Goal: Information Seeking & Learning: Learn about a topic

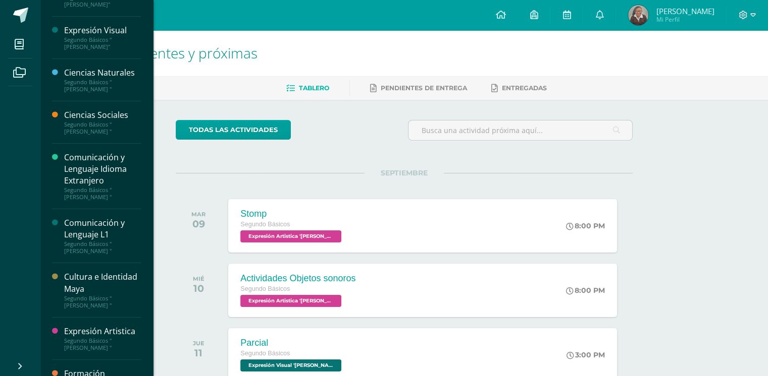
scroll to position [150, 0]
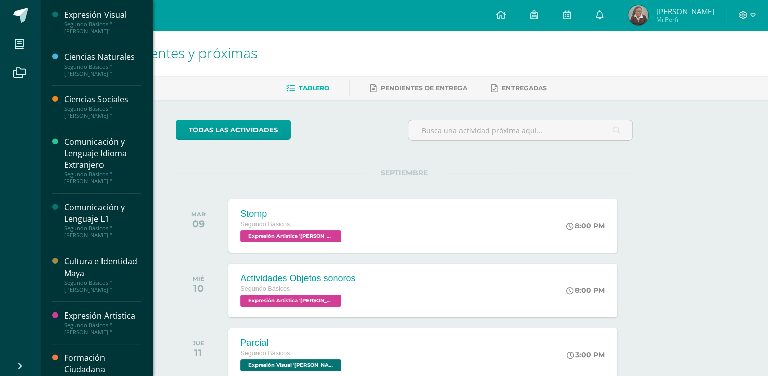
click at [93, 324] on link "Expresión Artistica Segundo Básicos "[PERSON_NAME] "" at bounding box center [102, 323] width 77 height 26
click at [85, 322] on div "Segundo Básicos "[PERSON_NAME] "" at bounding box center [102, 329] width 77 height 14
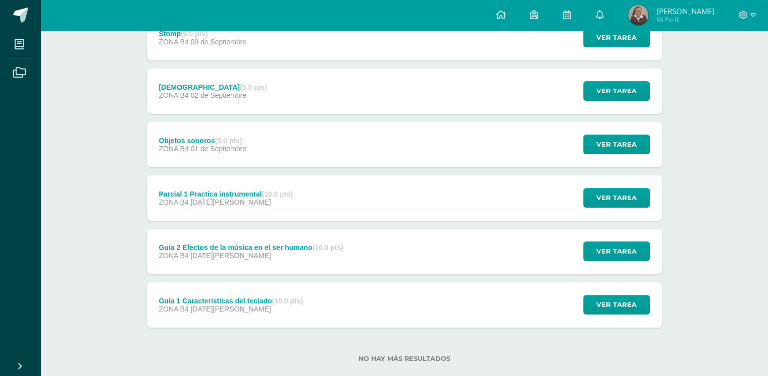
scroll to position [205, 0]
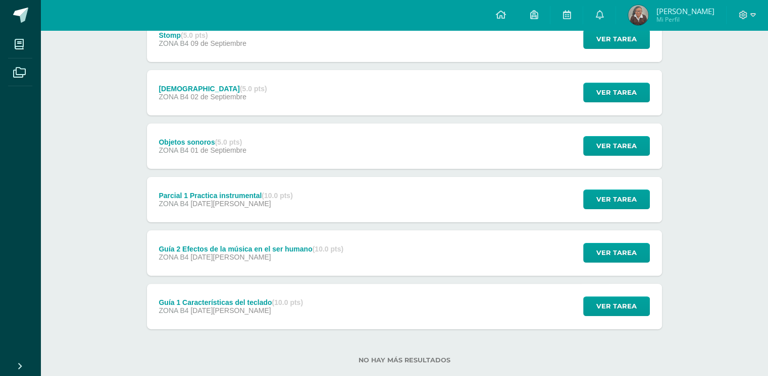
click at [232, 305] on div "Guía 1 Características del teclado (10.0 pts)" at bounding box center [230, 303] width 144 height 8
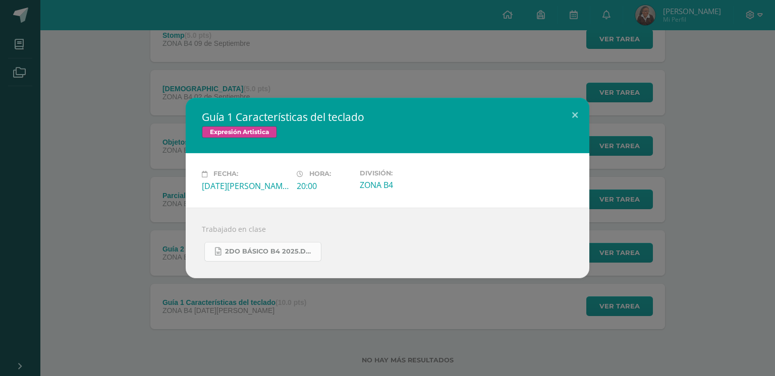
click at [243, 253] on span "2do Básico B4 2025.docx" at bounding box center [270, 252] width 91 height 8
click at [579, 118] on button at bounding box center [575, 115] width 29 height 34
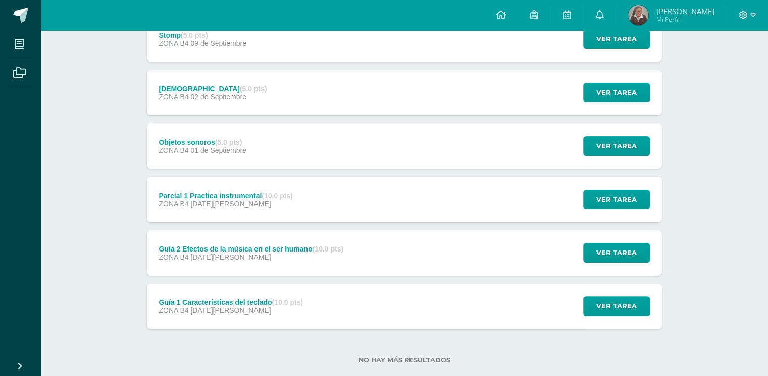
click at [252, 253] on div "Guía 2 Efectos de la música en el ser humano (10.0 pts)" at bounding box center [250, 249] width 185 height 8
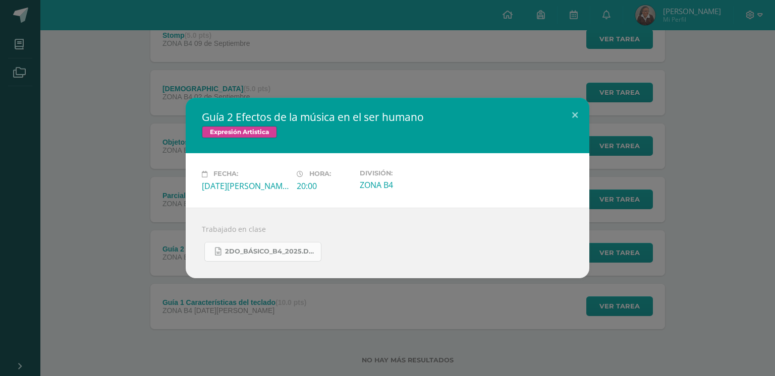
click at [238, 253] on span "2do_Básico_B4_2025.docx" at bounding box center [270, 252] width 91 height 8
click at [66, 248] on div "Guía 2 Efectos de la música en el ser humano Expresión Artistica Fecha: Martes …" at bounding box center [387, 188] width 767 height 180
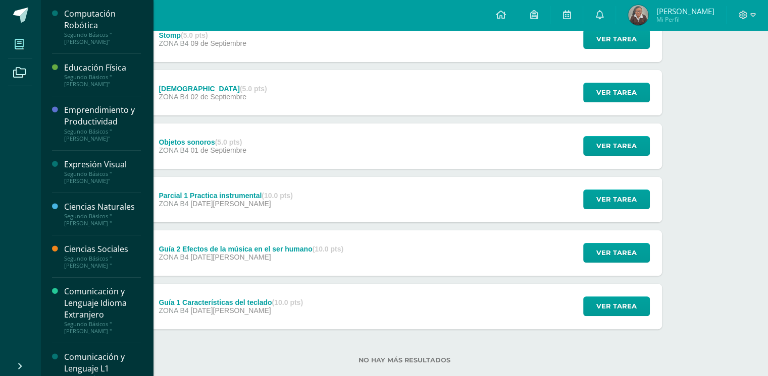
click at [13, 52] on span at bounding box center [19, 44] width 23 height 23
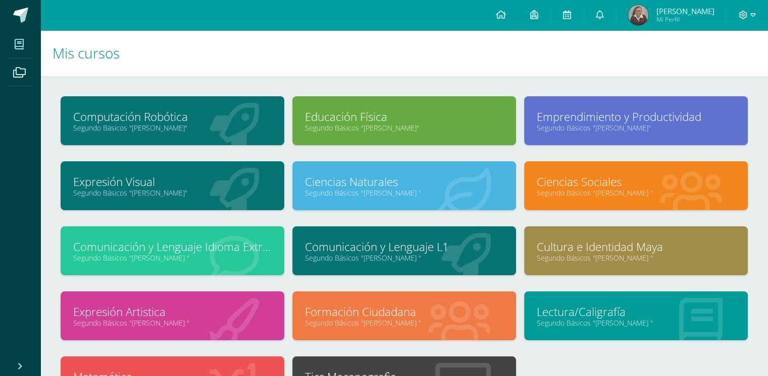
click at [142, 179] on link "Expresión Visual" at bounding box center [172, 182] width 198 height 16
click at [125, 181] on link "Expresión Visual" at bounding box center [172, 182] width 198 height 16
click at [365, 313] on link "Formación Ciudadana" at bounding box center [404, 312] width 198 height 16
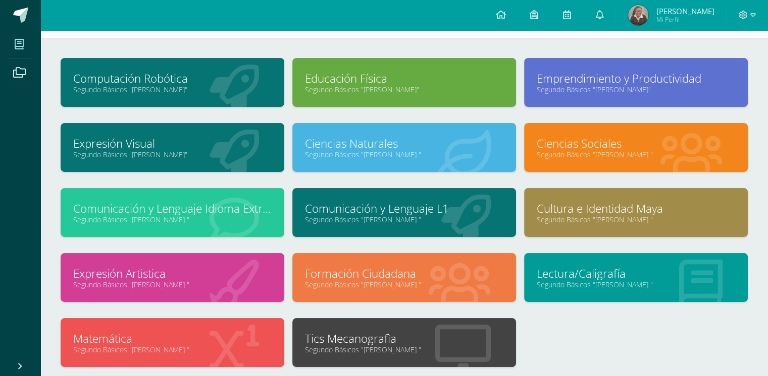
scroll to position [50, 0]
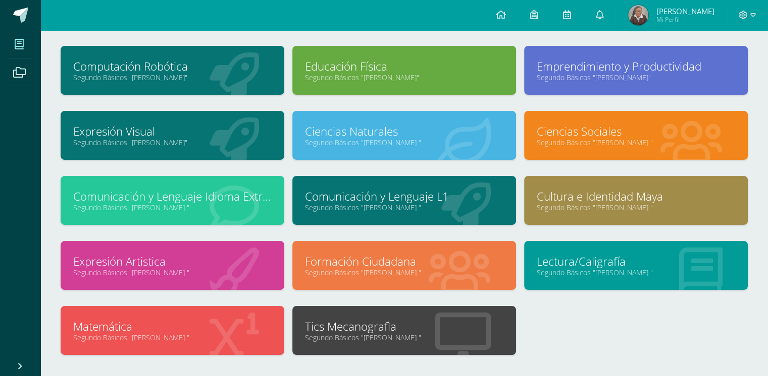
click at [178, 331] on link "Matemática" at bounding box center [172, 327] width 198 height 16
click at [375, 139] on link "Segundo Básicos "[PERSON_NAME] "" at bounding box center [404, 143] width 198 height 10
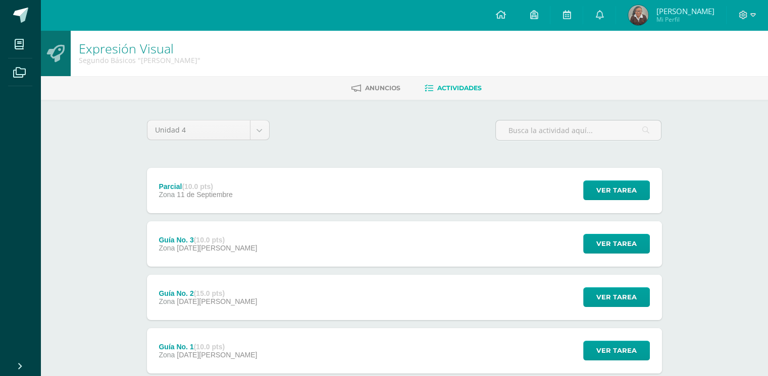
click at [111, 207] on div "Expresión Visual Segundo Básicos "Miguel Angel" Anuncios Actividades Unidad 4 U…" at bounding box center [403, 235] width 727 height 411
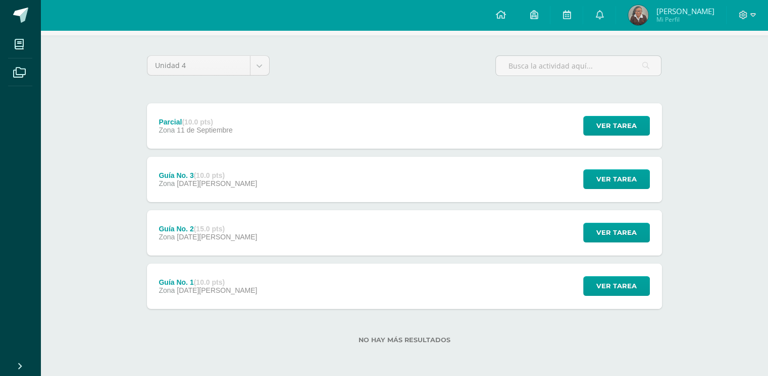
scroll to position [65, 0]
click at [235, 226] on div "Guía No. 2 (15.0 pts) Zona 22 de Agosto" at bounding box center [208, 232] width 123 height 45
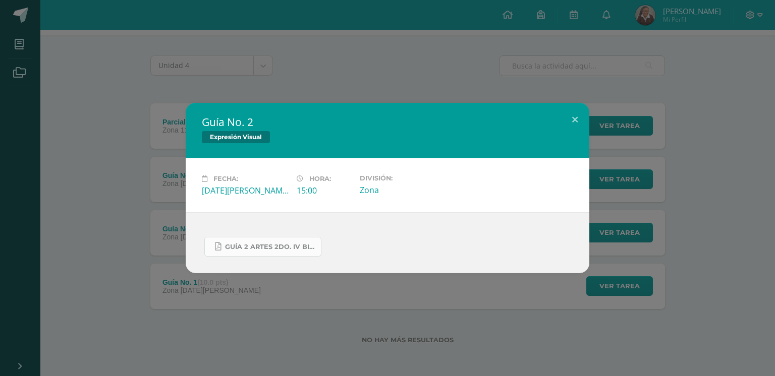
click at [260, 243] on span "GUÍA 2 ARTES 2DO. IV BIM.pdf" at bounding box center [270, 247] width 91 height 8
click at [77, 184] on div "Guía No. 2 Expresión Visual Fecha: Viernes 22 de Agosto Hora: 15:00 División: Z…" at bounding box center [387, 188] width 767 height 171
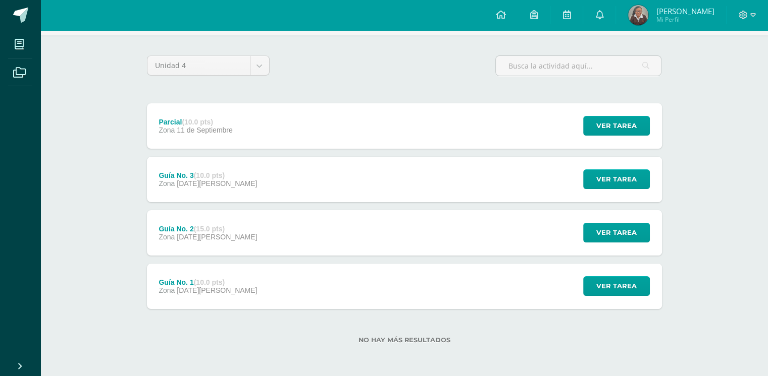
click at [192, 181] on span "29 de Agosto" at bounding box center [217, 184] width 80 height 8
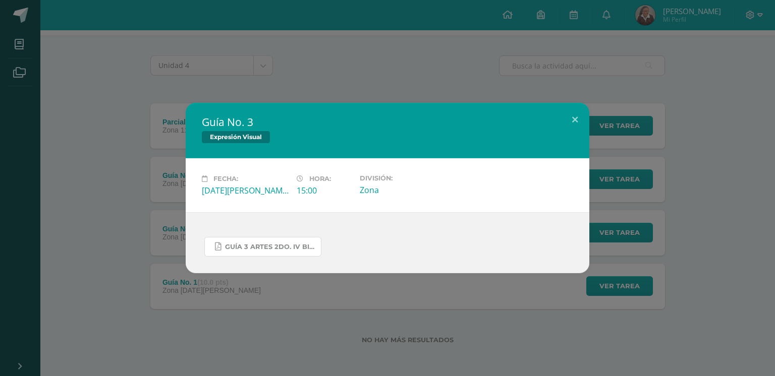
click at [249, 243] on span "GUÍA 3 ARTES 2DO. IV BIM.docx.pdf" at bounding box center [270, 247] width 91 height 8
click at [110, 196] on div "Guía No. 3 Expresión Visual Fecha: Viernes 29 de Agosto Hora: 15:00 División: Z…" at bounding box center [387, 188] width 767 height 171
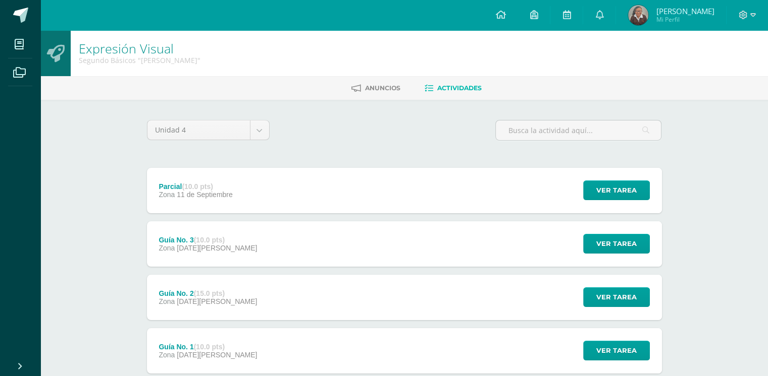
click at [246, 354] on div "Guía No. 1 (10.0 pts) Zona 14 de Agosto Ver tarea Guía No. 1 Expresión Visual C…" at bounding box center [404, 351] width 515 height 45
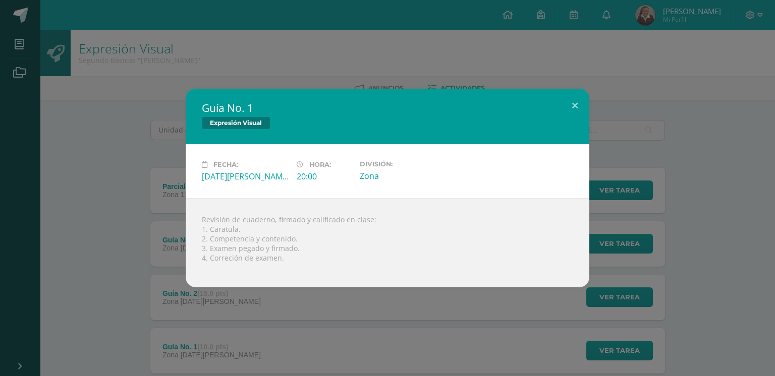
click at [47, 253] on div "Guía No. 1 Expresión Visual Fecha: Jueves 14 de Agosto Hora: 20:00 División: Zo…" at bounding box center [387, 188] width 767 height 199
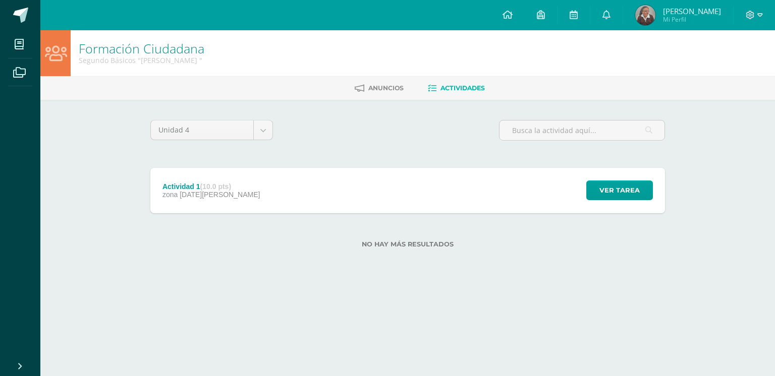
click at [229, 202] on div "Actividad 1 (10.0 pts) zona [DATE][PERSON_NAME]" at bounding box center [211, 190] width 122 height 45
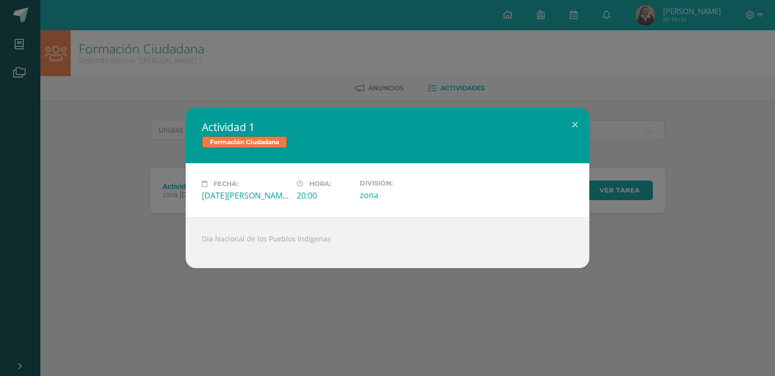
click at [136, 315] on div "Actividad 1 Formación Ciudadana Fecha: [DATE][PERSON_NAME] Hora: 20:00 División…" at bounding box center [387, 188] width 775 height 376
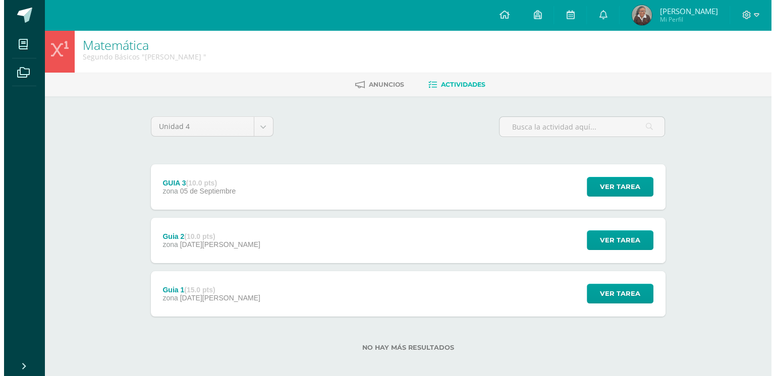
scroll to position [11, 0]
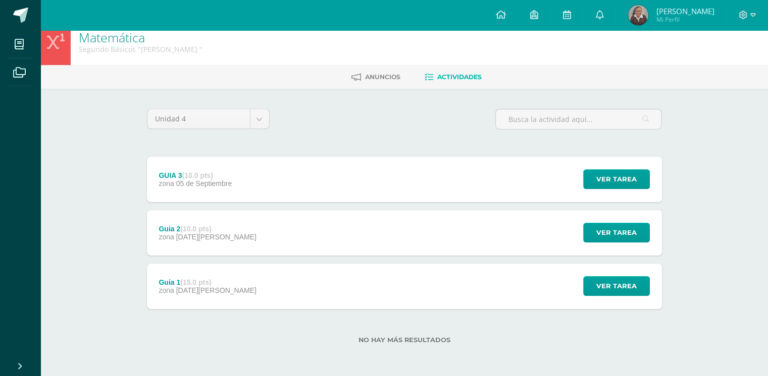
click at [360, 308] on div "Guia 1 (15.0 pts) zona 22 de Agosto Ver tarea Guia 1 Matemática Cargando conten…" at bounding box center [404, 286] width 515 height 45
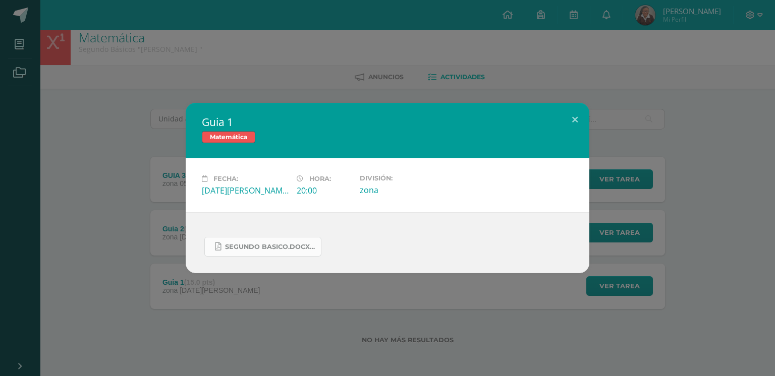
click at [230, 242] on link "SEGUNDO BASICO.docx.pdf" at bounding box center [262, 247] width 117 height 20
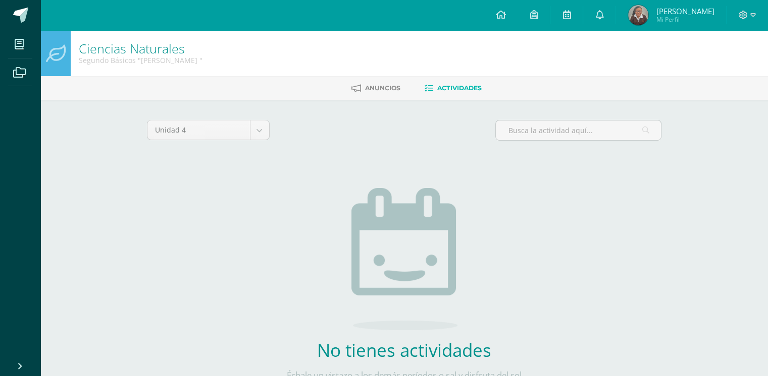
click at [273, 178] on div "No tienes actividades Échale un vistazo a los demás períodos o sal y disfruta d…" at bounding box center [404, 291] width 298 height 246
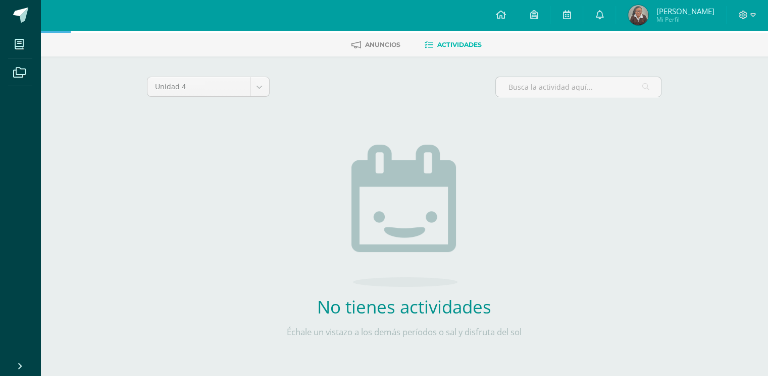
scroll to position [58, 0]
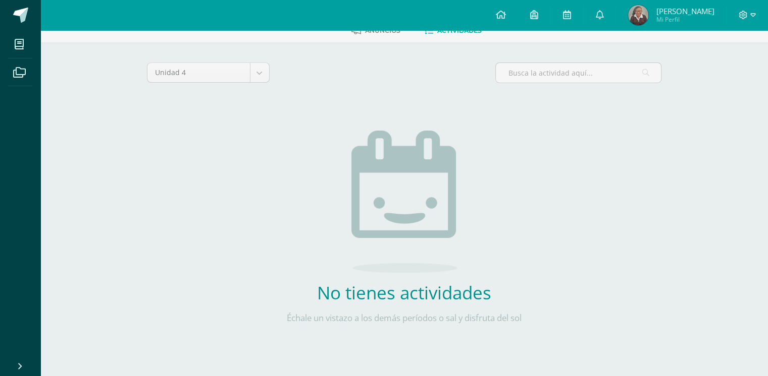
click at [273, 178] on div "No tienes actividades Échale un vistazo a los demás períodos o sal y disfruta d…" at bounding box center [404, 234] width 298 height 246
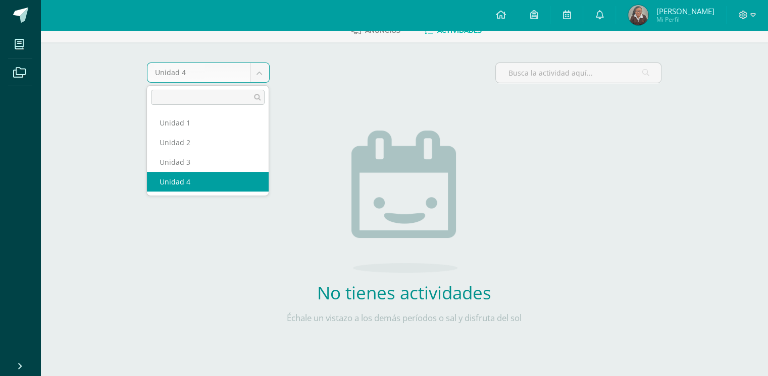
click at [266, 72] on body "Mis cursos Archivos Cerrar panel Computación Robótica Segundo Básicos "Miguel A…" at bounding box center [384, 159] width 768 height 434
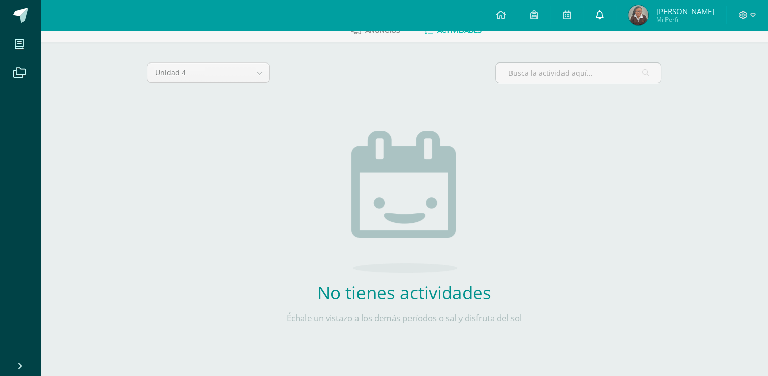
click at [598, 22] on link at bounding box center [599, 15] width 32 height 30
click at [636, 15] on img at bounding box center [638, 15] width 20 height 20
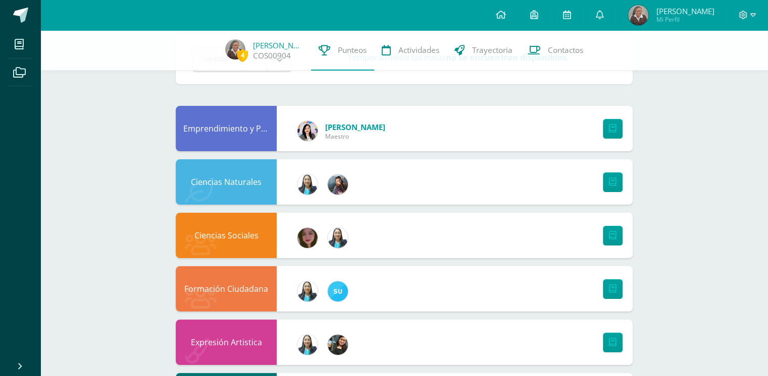
scroll to position [18, 0]
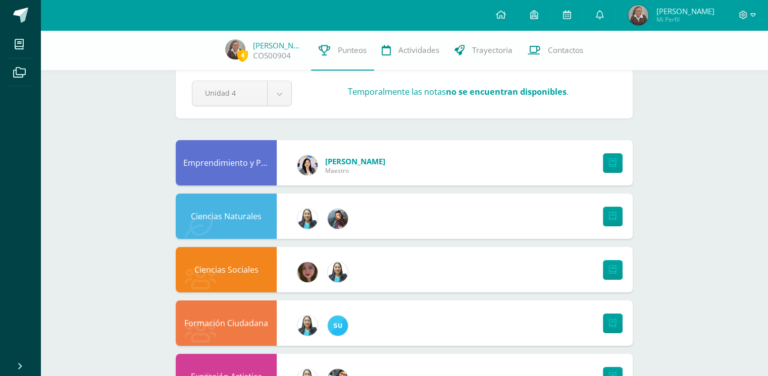
click at [429, 171] on div "Emprendimiento y Productividad Katerin Monterroso Maestro" at bounding box center [404, 162] width 457 height 45
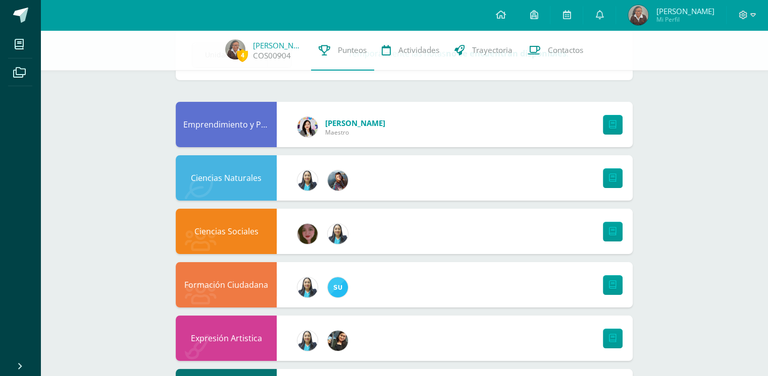
scroll to position [59, 0]
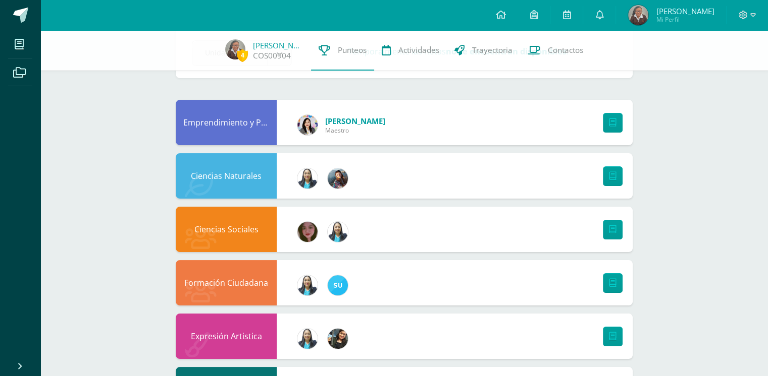
click at [265, 159] on div "Ciencias Naturales" at bounding box center [226, 175] width 101 height 45
click at [231, 177] on div "Ciencias Naturales" at bounding box center [226, 175] width 101 height 45
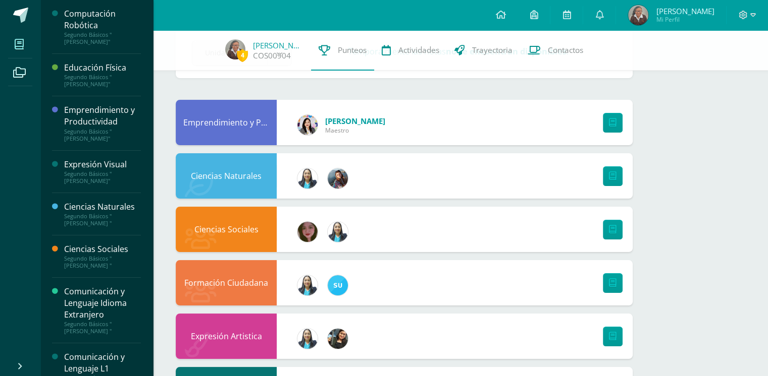
click at [21, 43] on icon at bounding box center [19, 44] width 9 height 10
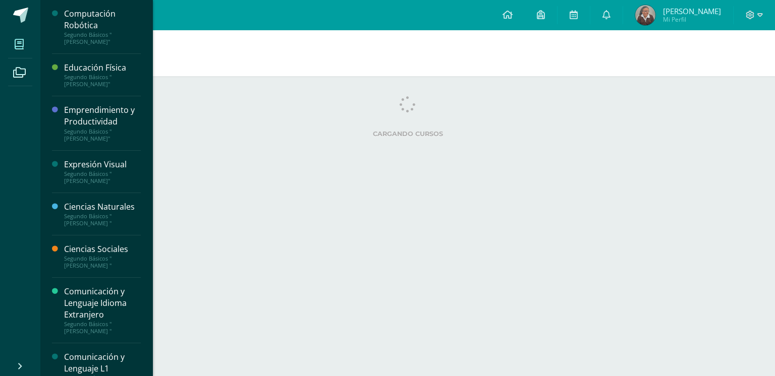
click at [629, 162] on html "Mis cursos Archivos Cerrar panel Computación Robótica Segundo Básicos "[PERSON_…" at bounding box center [387, 81] width 775 height 162
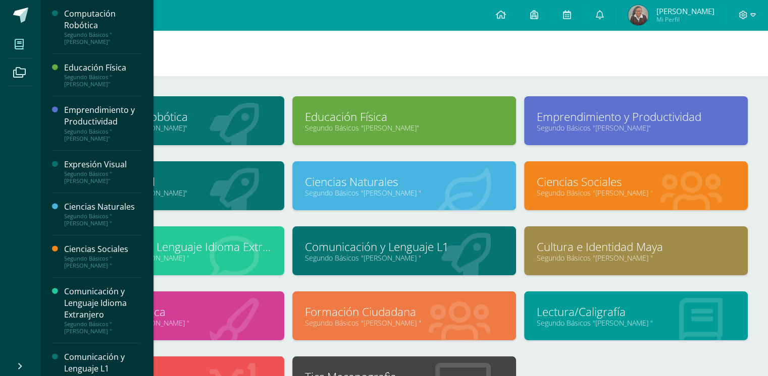
click at [367, 188] on link "Segundo Básicos "[PERSON_NAME] "" at bounding box center [404, 193] width 198 height 10
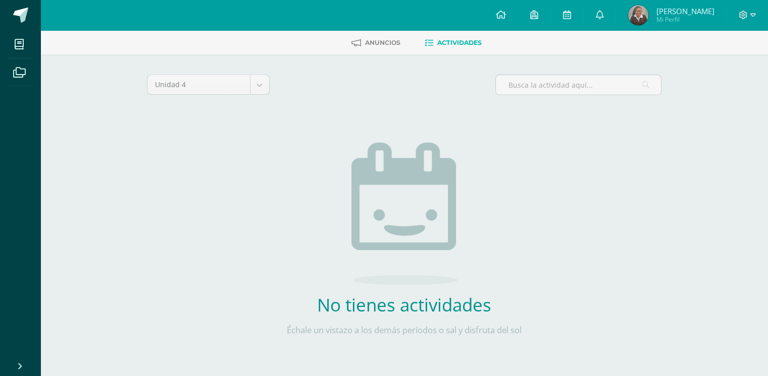
scroll to position [58, 0]
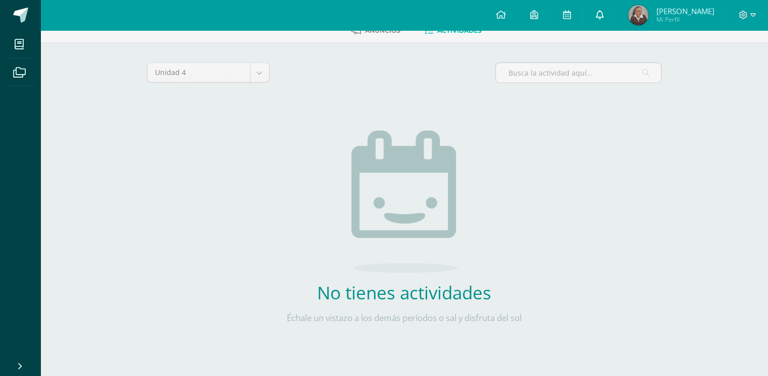
click at [611, 25] on link at bounding box center [599, 15] width 32 height 30
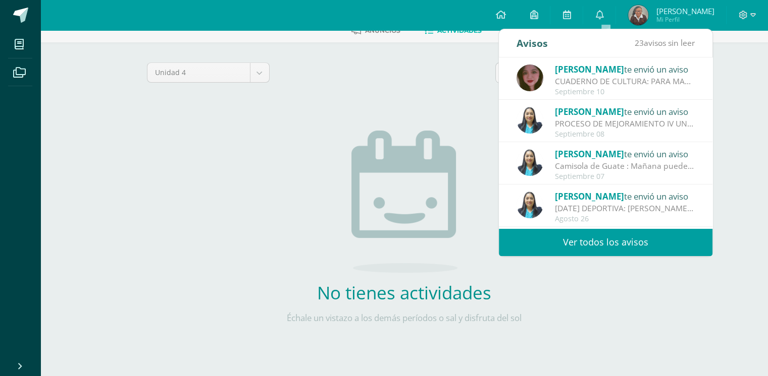
click at [562, 238] on link "Ver todos los avisos" at bounding box center [605, 243] width 213 height 28
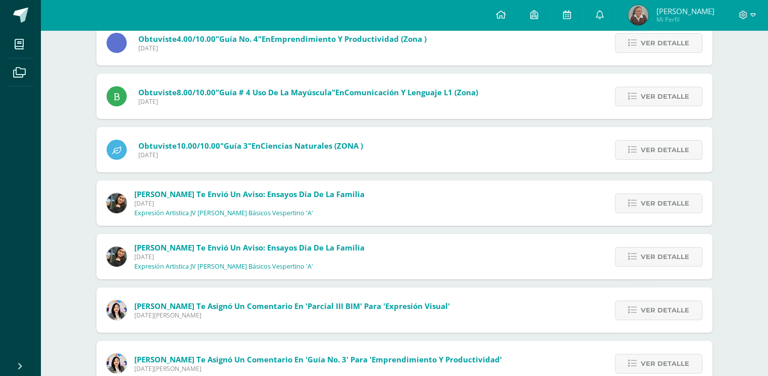
scroll to position [262, 0]
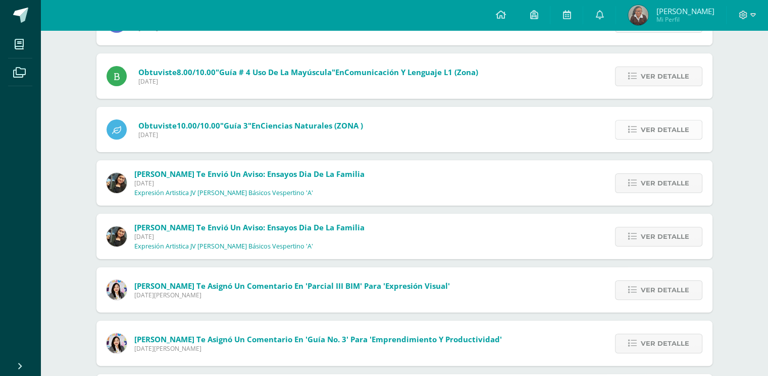
click at [659, 125] on span "Ver detalle" at bounding box center [664, 130] width 48 height 19
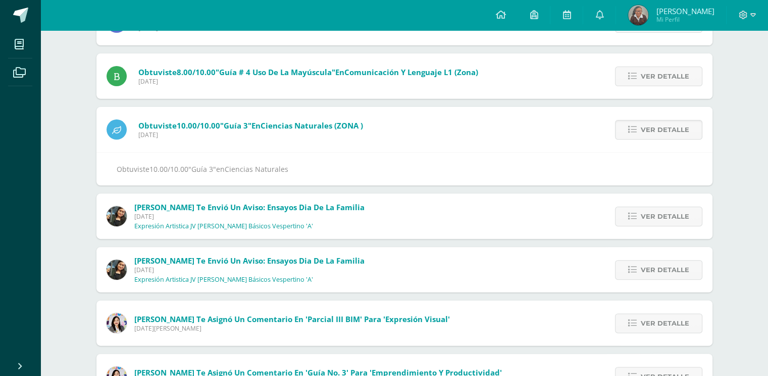
click at [168, 128] on span "Obtuviste 10.00/10.00 "Guía 3" en Ciencias Naturales (ZONA )" at bounding box center [250, 126] width 225 height 10
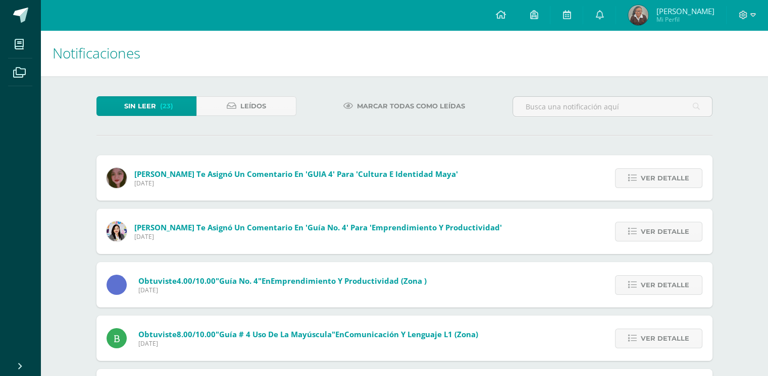
scroll to position [0, 0]
click at [261, 100] on span "Leídos" at bounding box center [253, 106] width 26 height 19
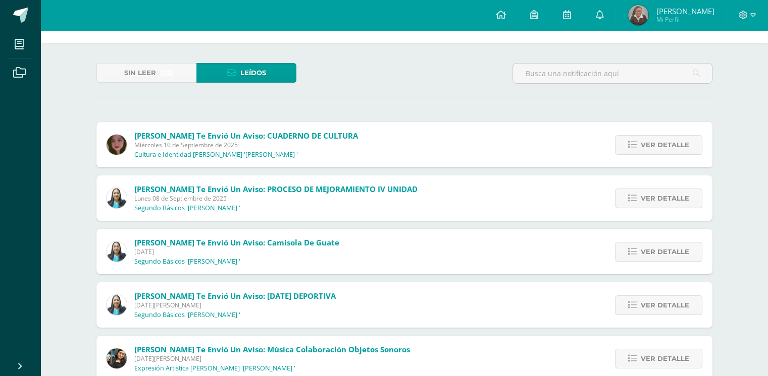
scroll to position [20, 0]
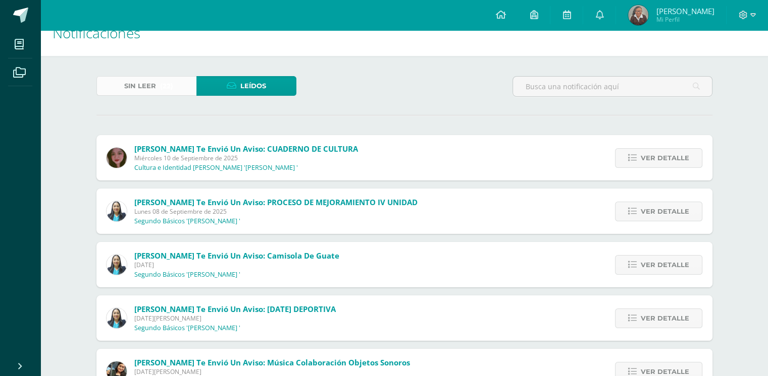
click at [146, 79] on span "Sin leer" at bounding box center [140, 86] width 32 height 19
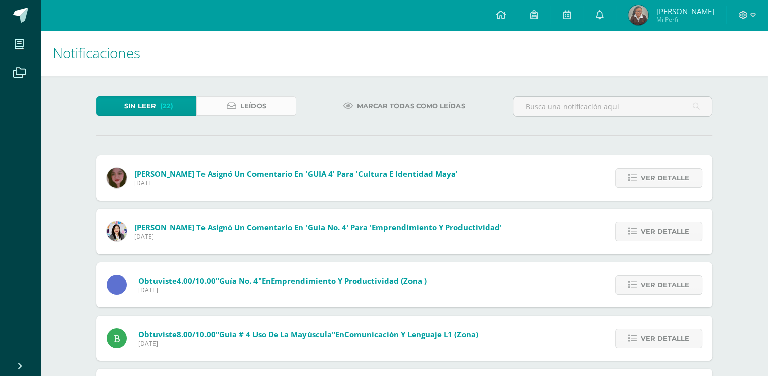
click at [240, 106] on span "Leídos" at bounding box center [253, 106] width 26 height 19
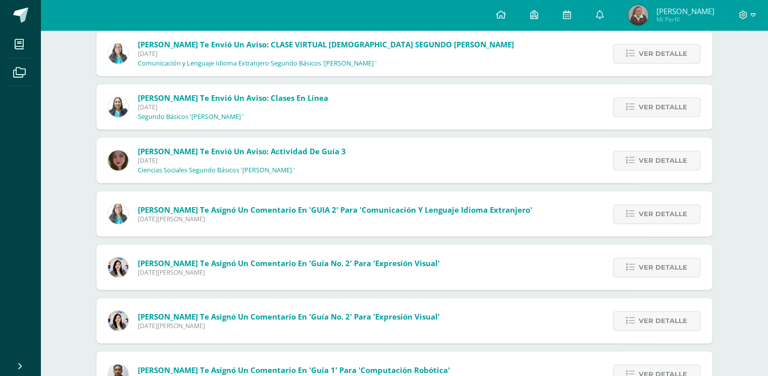
scroll to position [1288, 0]
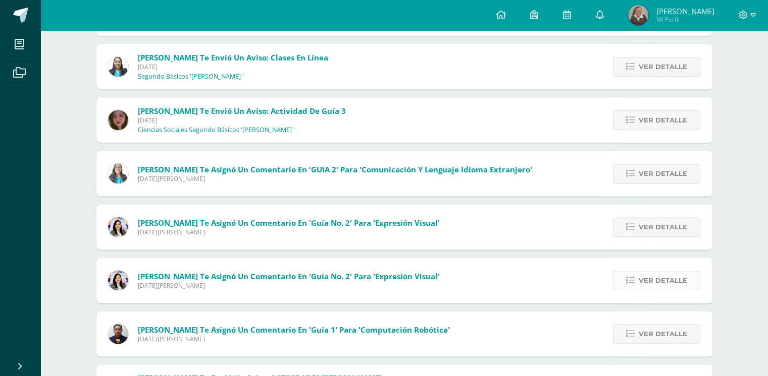
click at [638, 281] on link "Ver detalle" at bounding box center [656, 281] width 87 height 20
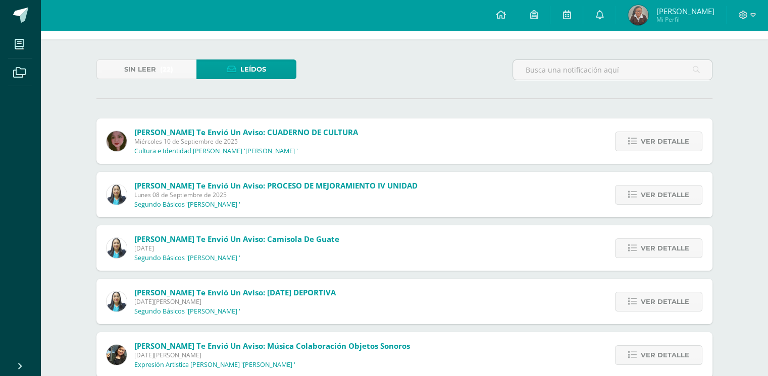
scroll to position [17, 0]
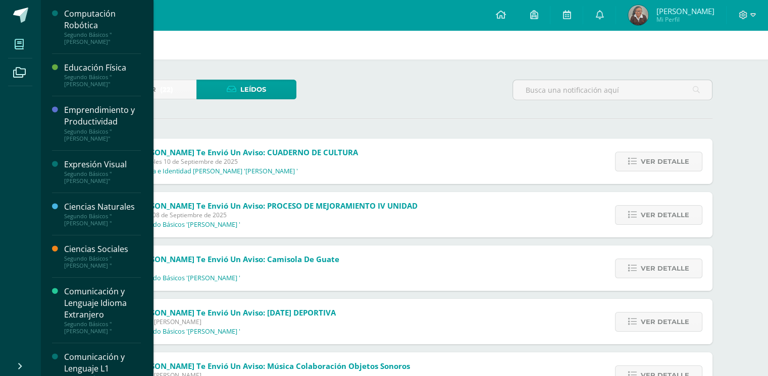
click at [22, 39] on icon at bounding box center [19, 44] width 9 height 10
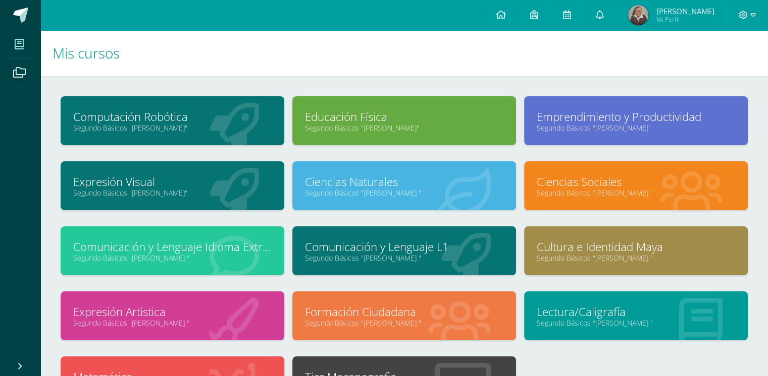
click at [583, 187] on link "Ciencias Sociales" at bounding box center [635, 182] width 198 height 16
click at [154, 257] on link "Segundo Básicos "[PERSON_NAME] "" at bounding box center [172, 258] width 198 height 10
click at [598, 247] on link "Cultura e Identidad Maya" at bounding box center [635, 247] width 198 height 16
click at [297, 46] on h1 "Mis cursos" at bounding box center [403, 53] width 703 height 46
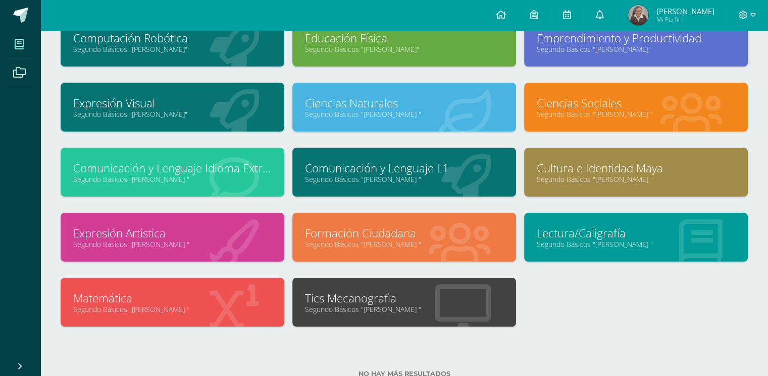
scroll to position [81, 0]
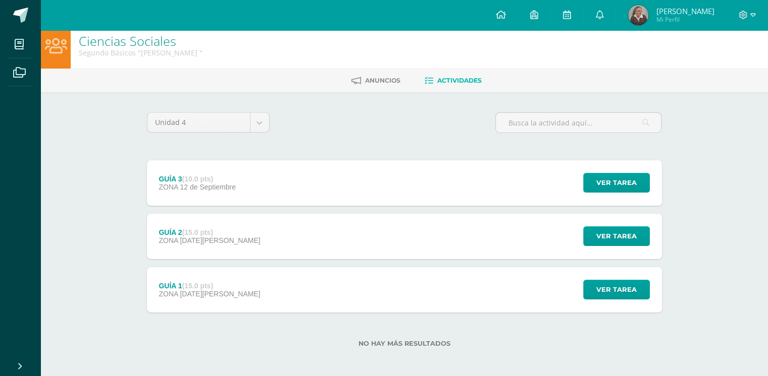
scroll to position [11, 0]
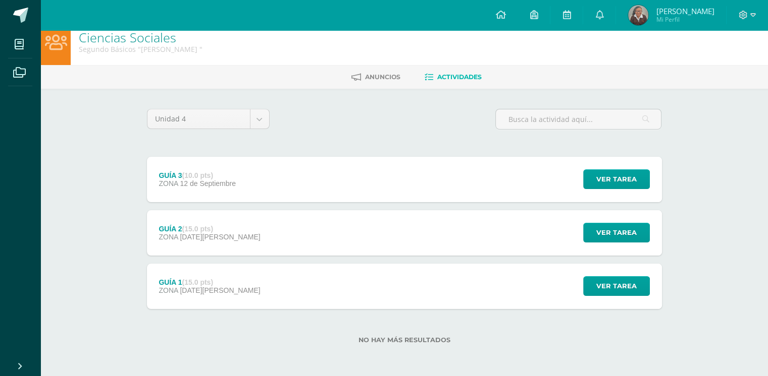
click at [184, 287] on span "[DATE][PERSON_NAME]" at bounding box center [220, 291] width 80 height 8
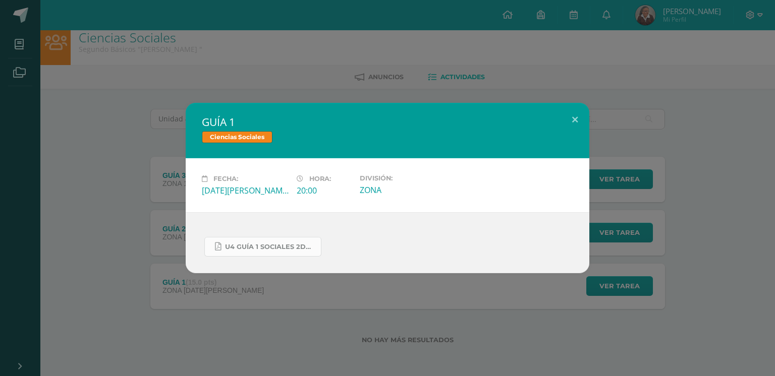
click at [260, 241] on link "U4 GUÍA 1 SOCIALES 2DO.pdf" at bounding box center [262, 247] width 117 height 20
drag, startPoint x: 89, startPoint y: 265, endPoint x: 212, endPoint y: 218, distance: 131.8
click at [212, 218] on div "GUÍA 1 Ciencias Sociales Fecha: [DATE][PERSON_NAME] Hora: 20:00 División: ZONA" at bounding box center [387, 188] width 767 height 171
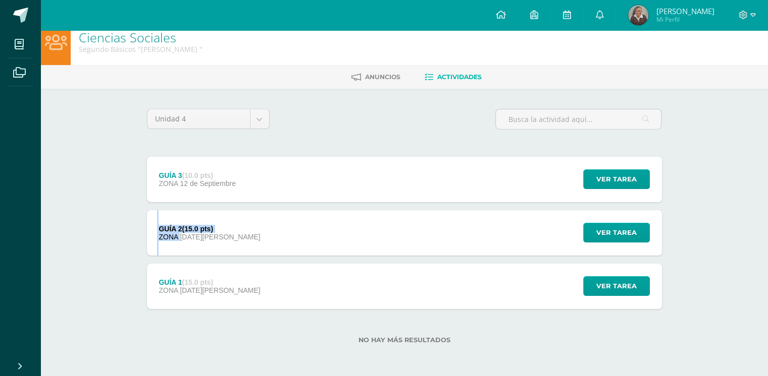
drag, startPoint x: 127, startPoint y: 247, endPoint x: 190, endPoint y: 231, distance: 64.8
click at [190, 231] on strong "(15.0 pts)" at bounding box center [197, 229] width 31 height 8
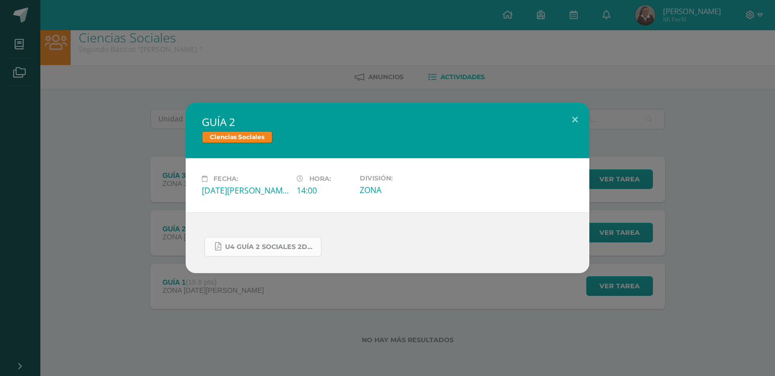
click at [258, 250] on span "U4 GUÍA 2 SOCIALES 2DO BÁSICO.pdf" at bounding box center [270, 247] width 91 height 8
click at [89, 159] on div "GUÍA 2 Ciencias Sociales Fecha: [DATE][PERSON_NAME] Hora: 14:00 División: ZONA" at bounding box center [387, 188] width 767 height 171
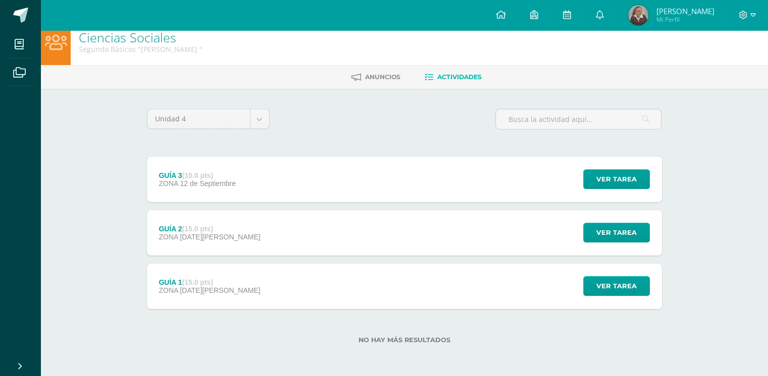
click at [233, 180] on span "12 de Septiembre" at bounding box center [208, 184] width 56 height 8
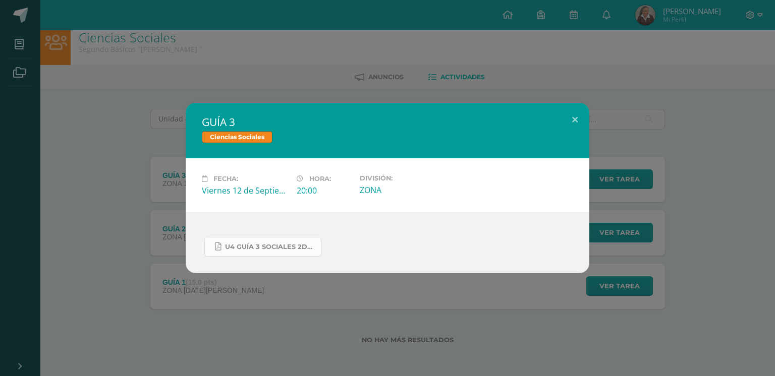
click at [259, 245] on span "U4 GUÍA 3 SOCIALES 2DO.pdf" at bounding box center [270, 247] width 91 height 8
click at [72, 154] on div "GUÍA 3 Ciencias Sociales Fecha: Viernes 12 de Septiembre Hora: 20:00 División: …" at bounding box center [387, 188] width 767 height 171
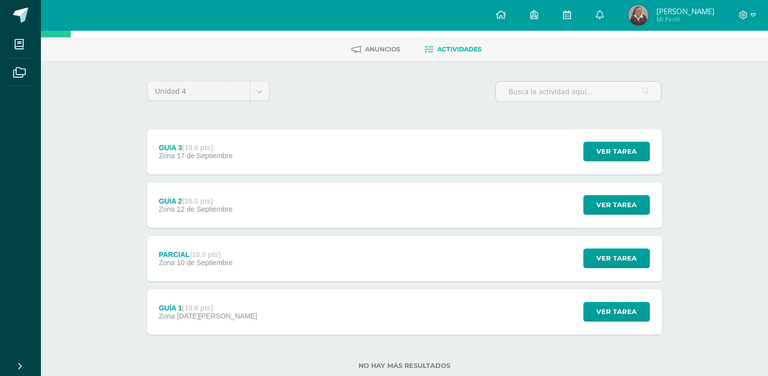
scroll to position [65, 0]
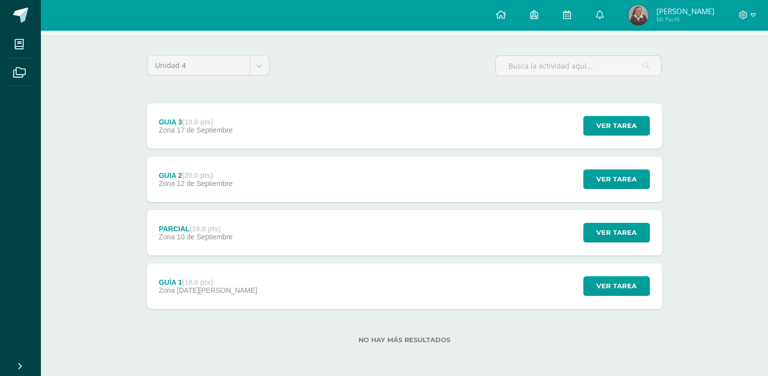
click at [251, 285] on div "GUÍA 1 (10.0 pts) Zona [DATE][PERSON_NAME] Ver tarea GUÍA 1 Comunicación y Leng…" at bounding box center [404, 286] width 515 height 45
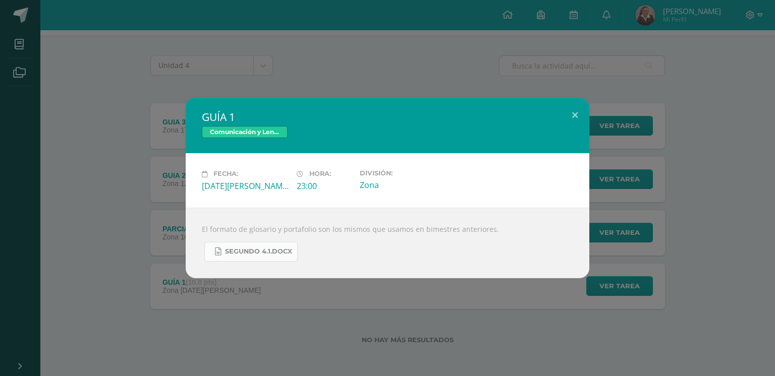
click at [238, 244] on link "SEGUNDO 4.1.docx" at bounding box center [250, 252] width 93 height 20
click at [100, 242] on div "GUÍA 1 Comunicación y Lenguaje Idioma Extranjero Fecha: [DATE][PERSON_NAME] Hor…" at bounding box center [387, 188] width 767 height 180
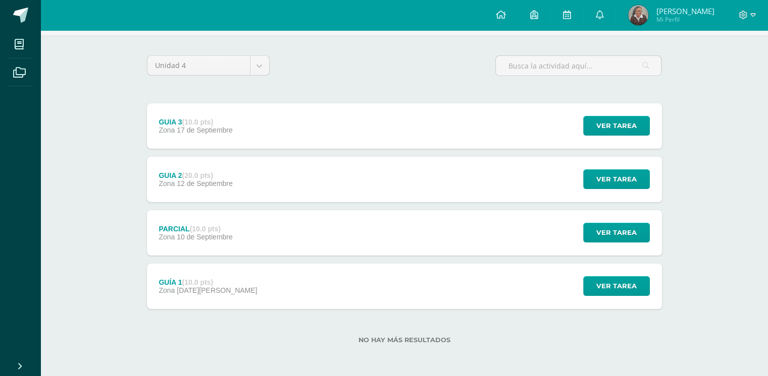
click at [208, 182] on span "12 de Septiembre" at bounding box center [205, 184] width 56 height 8
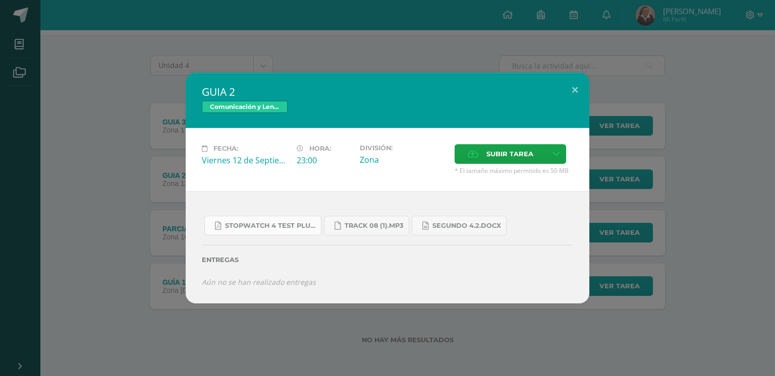
click at [266, 222] on span "Stopwatch 4 Test Plus U8.pdf" at bounding box center [270, 226] width 91 height 8
click at [85, 164] on div "GUIA 2 Comunicación y Lenguaje Idioma Extranjero Fecha: [DATE] Hora: 23:00 Divi…" at bounding box center [387, 188] width 767 height 231
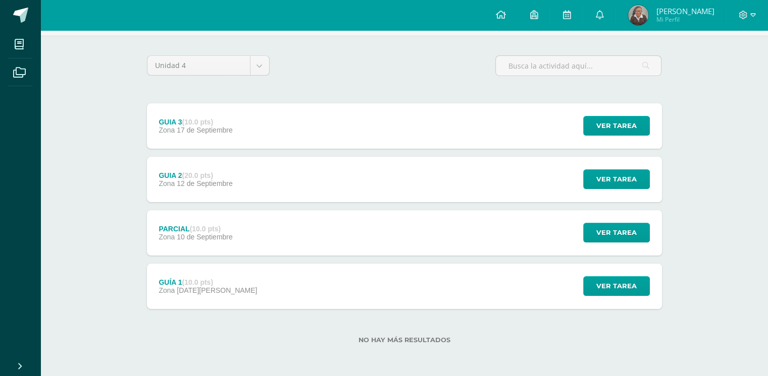
click at [228, 110] on div "GUIA 3 (10.0 pts) Zona [DATE]" at bounding box center [196, 125] width 98 height 45
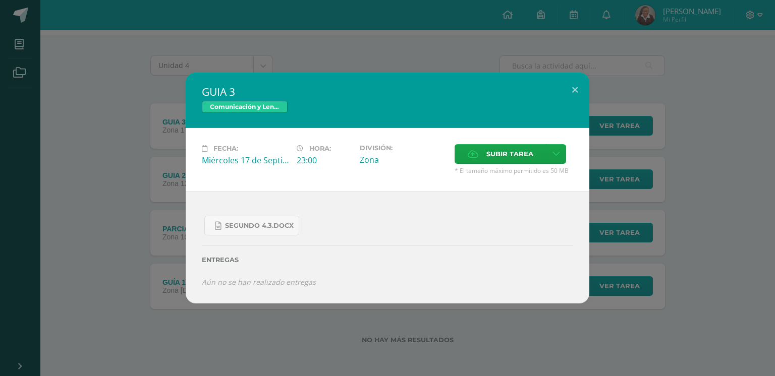
click at [40, 172] on div "GUIA 3 Comunicación y Lenguaje Idioma Extranjero Fecha: [DATE] Hora: 23:00 Divi…" at bounding box center [387, 188] width 767 height 231
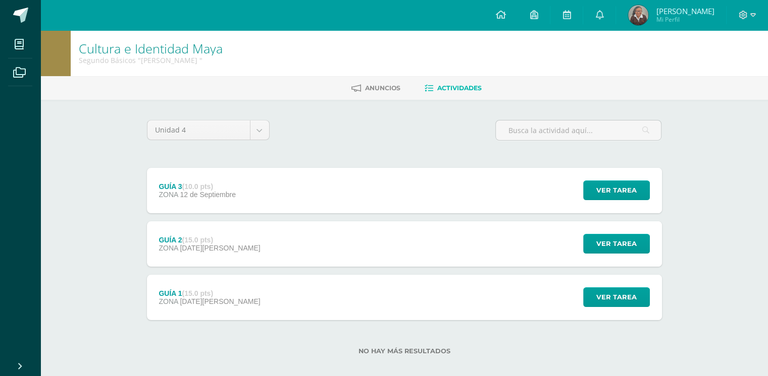
click at [329, 301] on div "GUÍA 1 (15.0 pts) ZONA [DATE][PERSON_NAME] Ver tarea GUÍA 1 Cultura e Identidad…" at bounding box center [404, 297] width 515 height 45
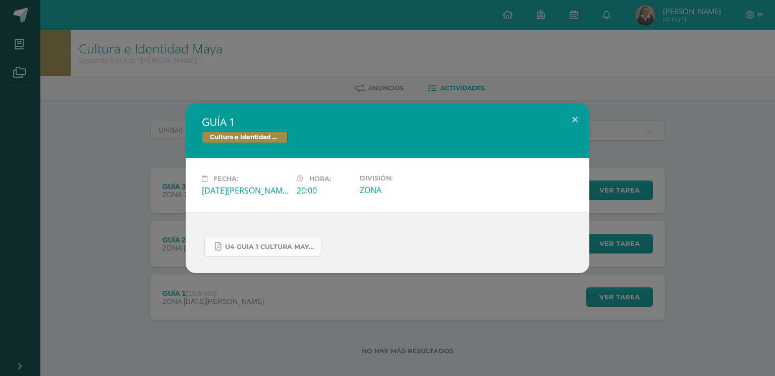
click at [254, 248] on span "U4 GUIA 1 CULTURA MAYA BASICOS.pdf" at bounding box center [270, 247] width 91 height 8
click at [94, 180] on div "GUÍA 1 Cultura e Identidad Maya Fecha: [DATE][PERSON_NAME] Hora: 20:00 División…" at bounding box center [387, 188] width 767 height 171
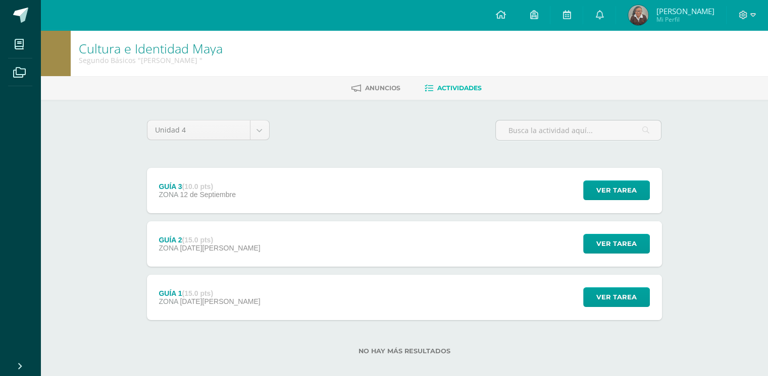
click at [276, 248] on div "GUÍA 2 (15.0 pts) ZONA [DATE][PERSON_NAME] Ver tarea GUÍA 2 Cultura e Identidad…" at bounding box center [404, 244] width 515 height 45
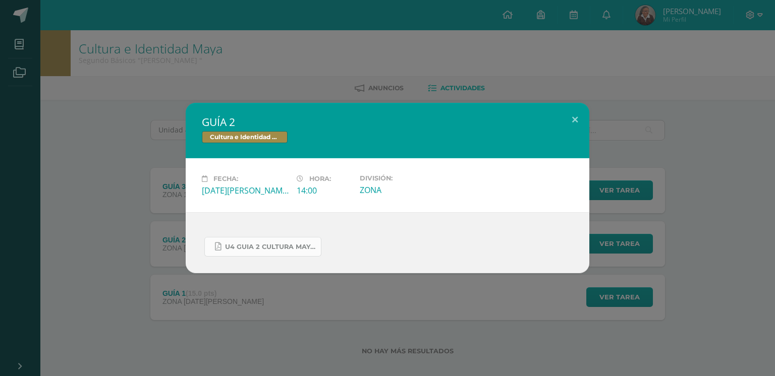
click at [253, 244] on span "U4 GUIA 2 CULTURA MAYA BÁSICOS.pdf" at bounding box center [270, 247] width 91 height 8
drag, startPoint x: 640, startPoint y: 32, endPoint x: 607, endPoint y: 16, distance: 36.8
click at [607, 16] on div "GUÍA 2 Cultura e Identidad Maya Fecha: Viernes 29 de Agosto Hora: 14:00 Divisió…" at bounding box center [387, 188] width 775 height 376
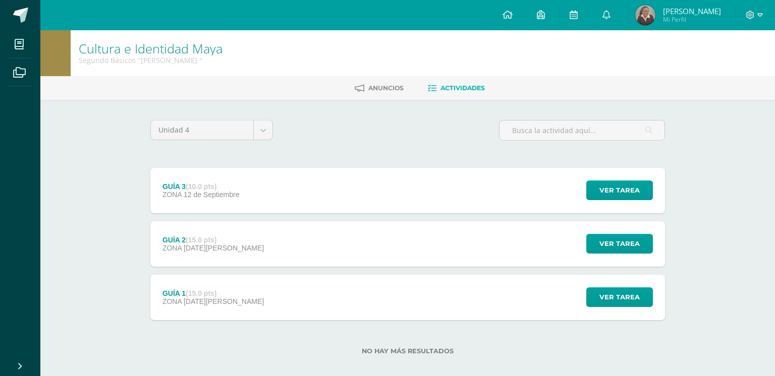
click at [607, 16] on div "GUÍA 2 Cultura e Identidad Maya Fecha: Viernes 29 de Agosto Hora: 14:00 Divisió…" at bounding box center [387, 188] width 775 height 376
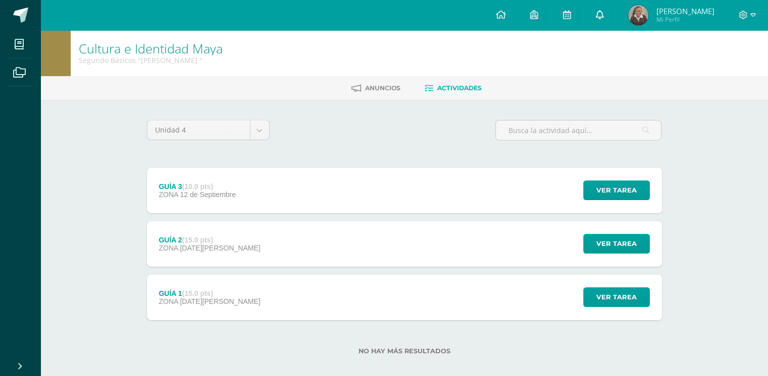
click at [610, 11] on link at bounding box center [599, 15] width 32 height 30
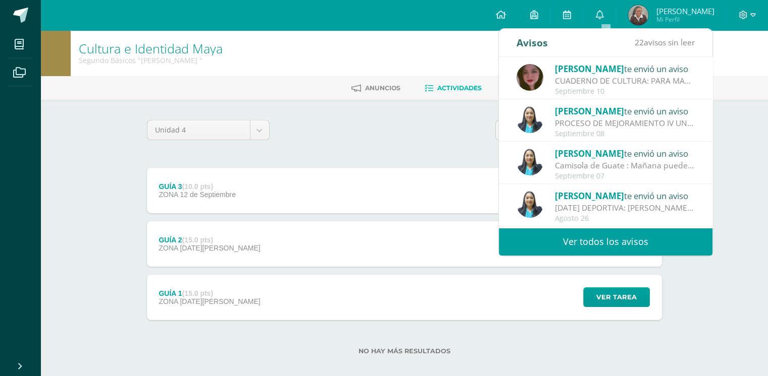
click at [604, 88] on div "Septiembre 10" at bounding box center [625, 91] width 140 height 9
click at [635, 76] on div "Irma Rosales te envió un aviso CUADERNO DE CULTURA: PARA MAÑANA TRAER EL CUADER…" at bounding box center [712, 142] width 427 height 171
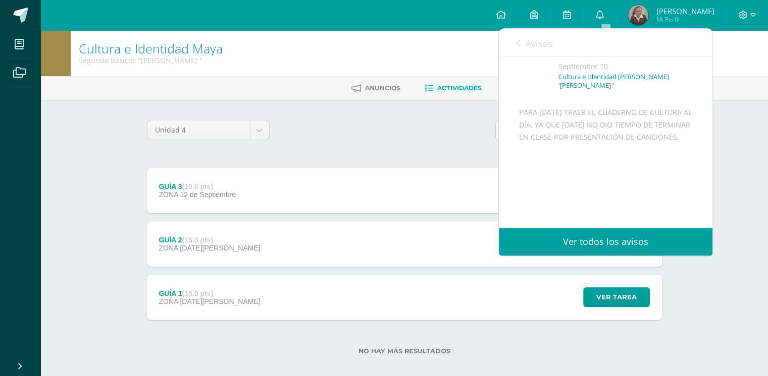
scroll to position [87, 0]
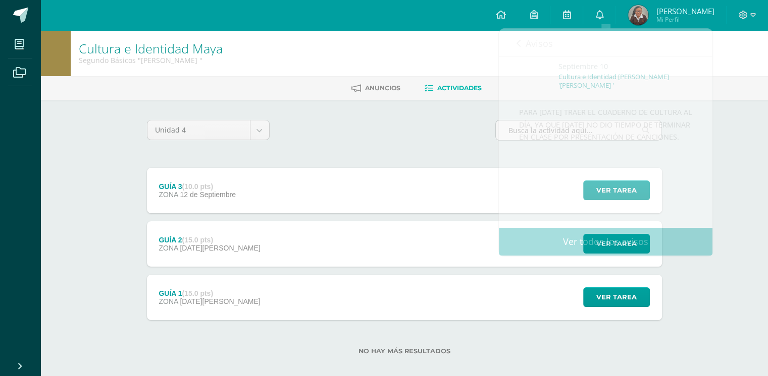
click at [315, 174] on div "GUÍA 3 (10.0 pts) ZONA 12 de Septiembre Ver tarea GUÍA 3 Cultura e Identidad Ma…" at bounding box center [404, 190] width 515 height 45
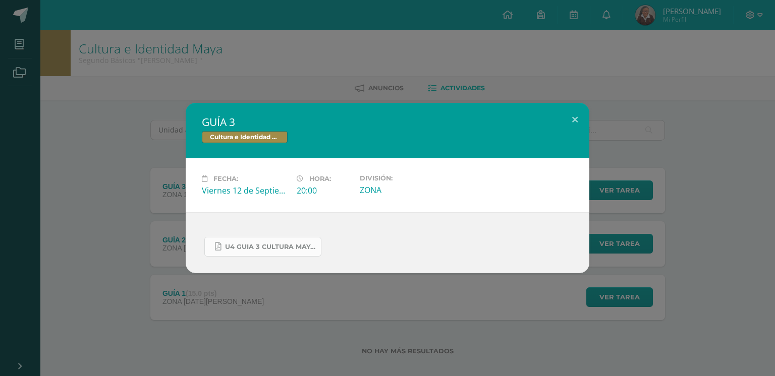
click at [268, 252] on link "U4 GUIA 3 CULTURA MAYA BASICOS.pdf" at bounding box center [262, 247] width 117 height 20
click at [98, 208] on div "GUÍA 3 Cultura e Identidad Maya Fecha: Viernes 12 de Septiembre Hora: 20:00 Div…" at bounding box center [387, 188] width 767 height 171
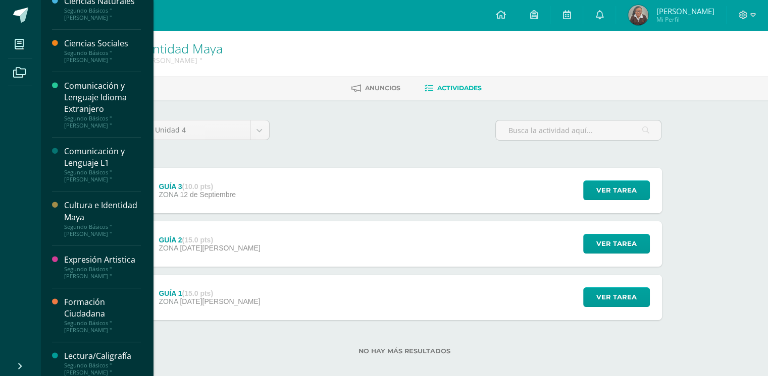
scroll to position [210, 0]
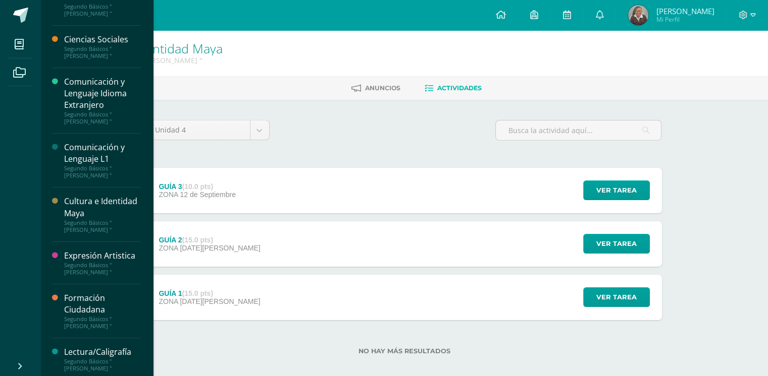
click at [86, 358] on div "Segundo Básicos "[PERSON_NAME] "" at bounding box center [102, 365] width 77 height 14
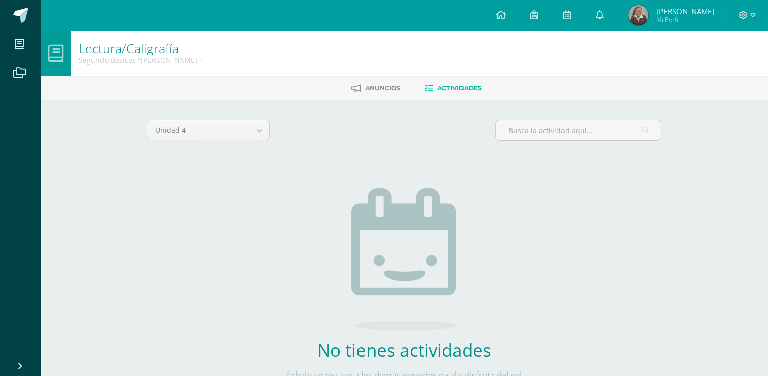
click at [403, 196] on img at bounding box center [404, 259] width 106 height 142
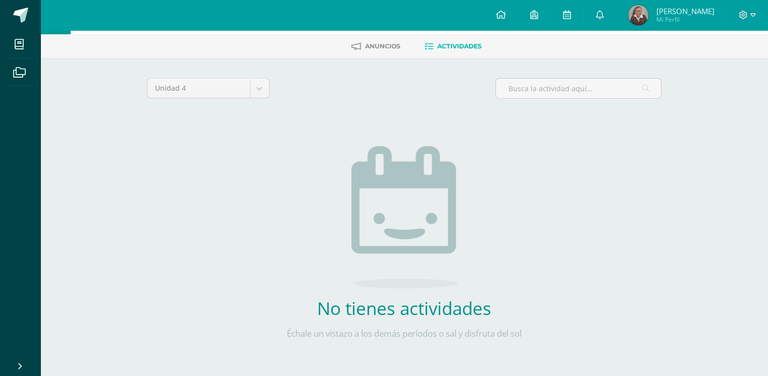
scroll to position [58, 0]
